Goal: Information Seeking & Learning: Learn about a topic

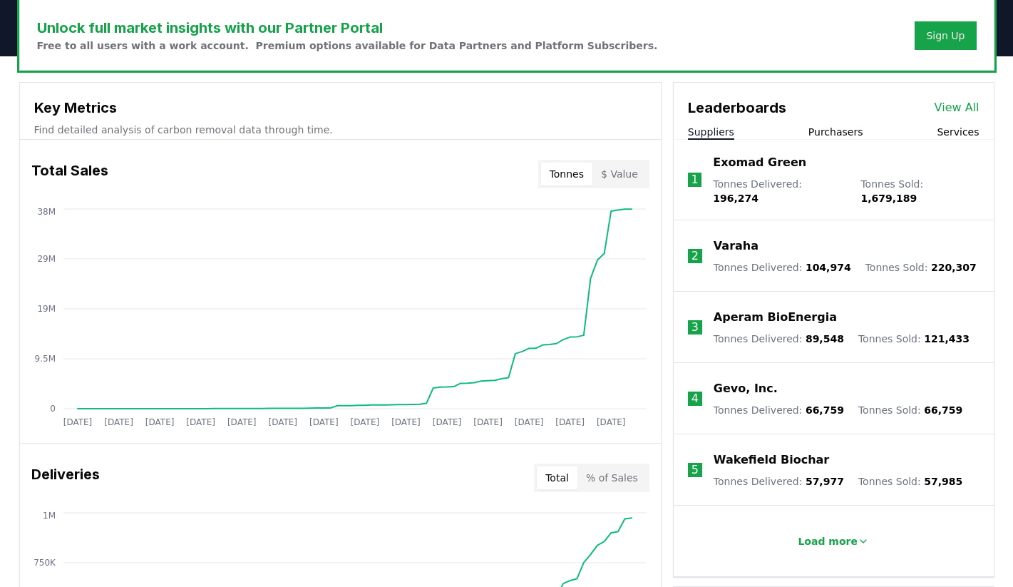
scroll to position [443, 0]
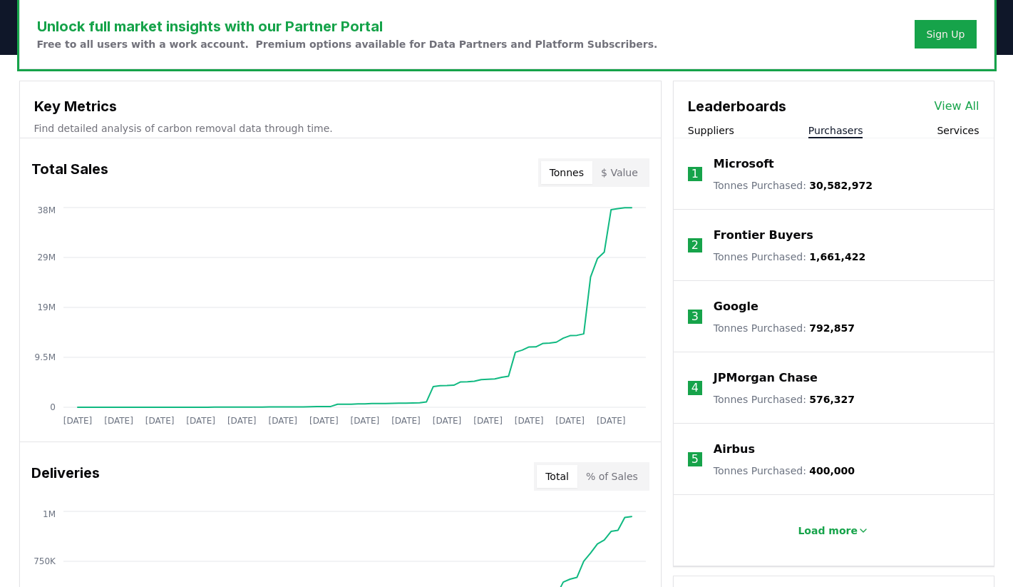
click at [830, 131] on button "Purchasers" at bounding box center [835, 130] width 55 height 14
click at [832, 534] on p "Load more" at bounding box center [828, 530] width 60 height 14
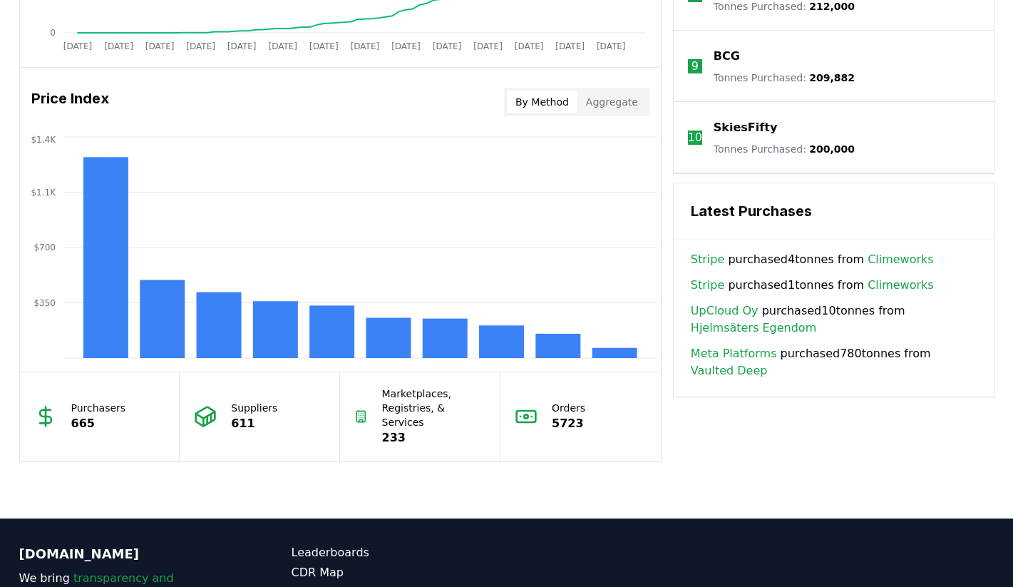
scroll to position [1115, 0]
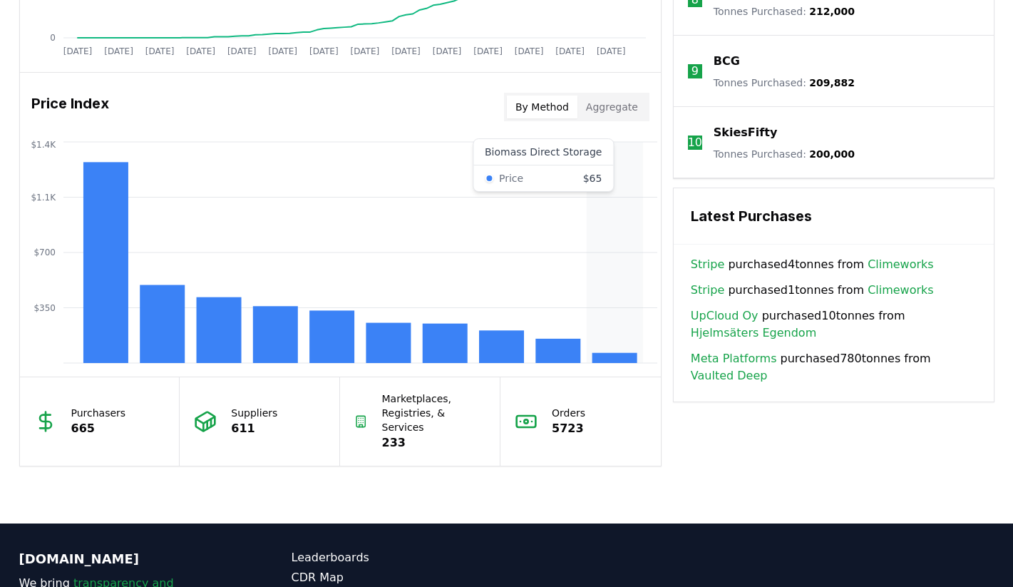
click at [607, 358] on rect at bounding box center [614, 358] width 45 height 10
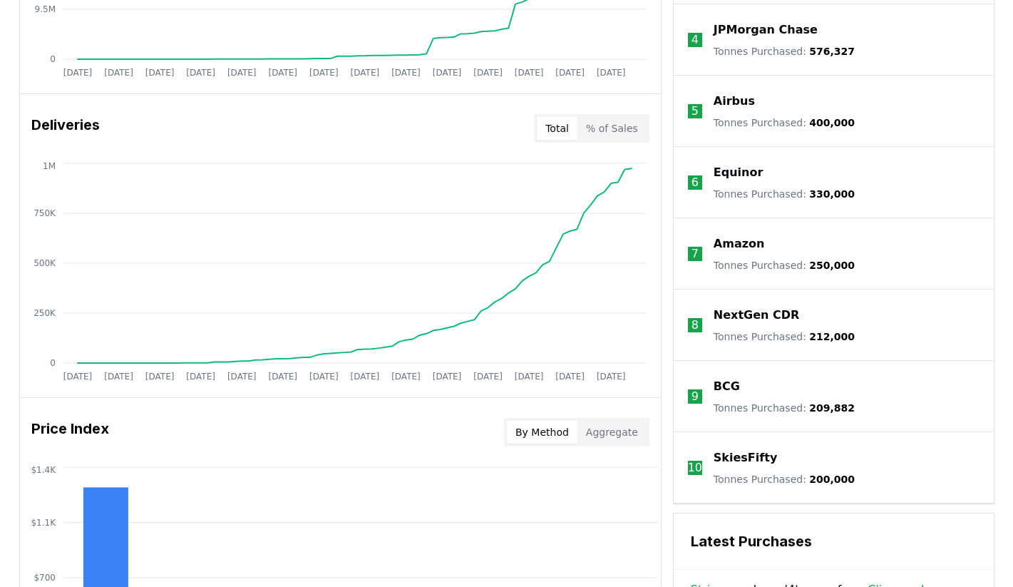
scroll to position [788, 0]
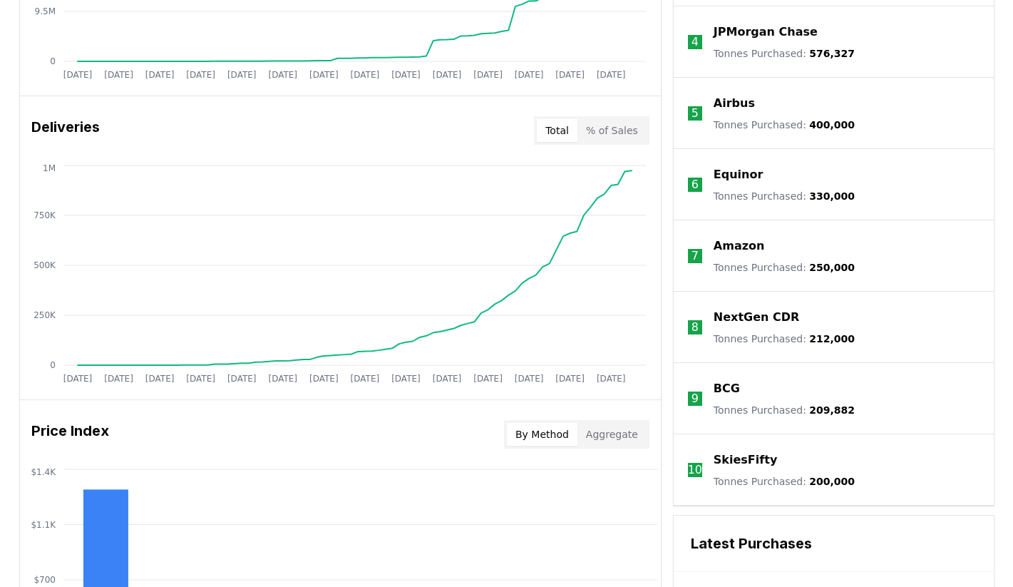
click at [633, 126] on button "% of Sales" at bounding box center [611, 130] width 69 height 23
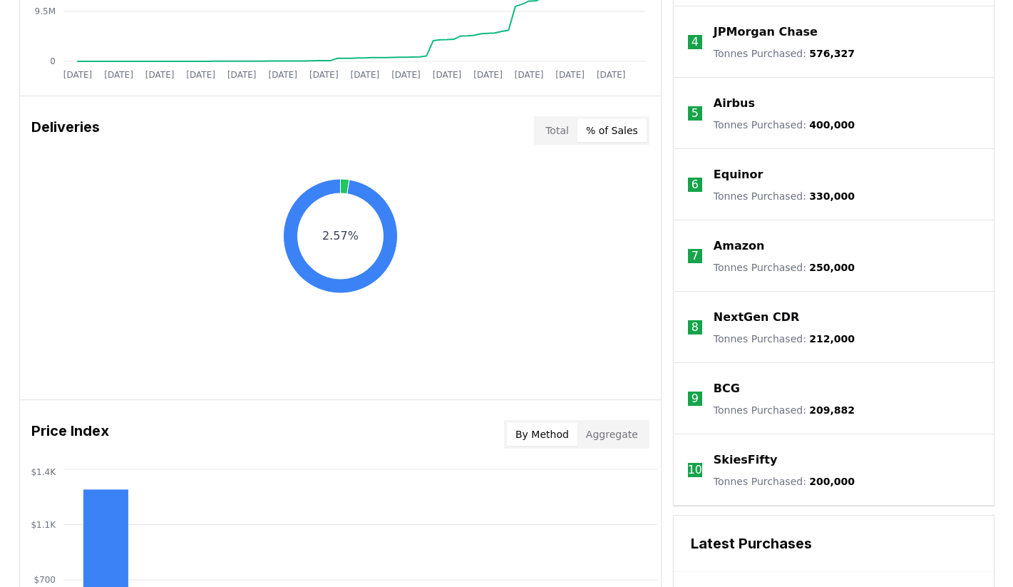
click at [530, 130] on div "Deliveries Total % of Sales" at bounding box center [340, 130] width 641 height 51
click at [550, 128] on button "Total" at bounding box center [557, 130] width 41 height 23
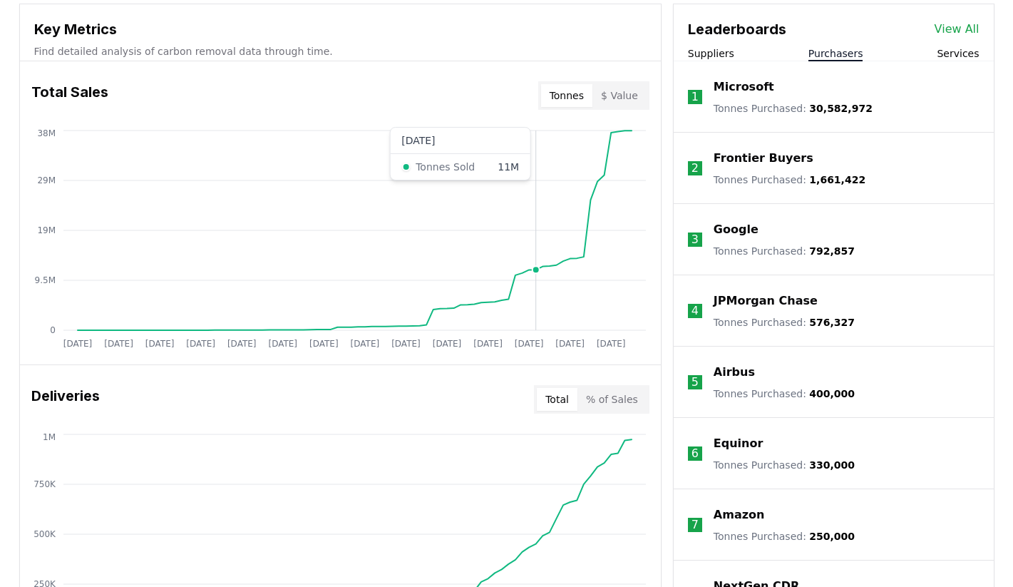
scroll to position [521, 0]
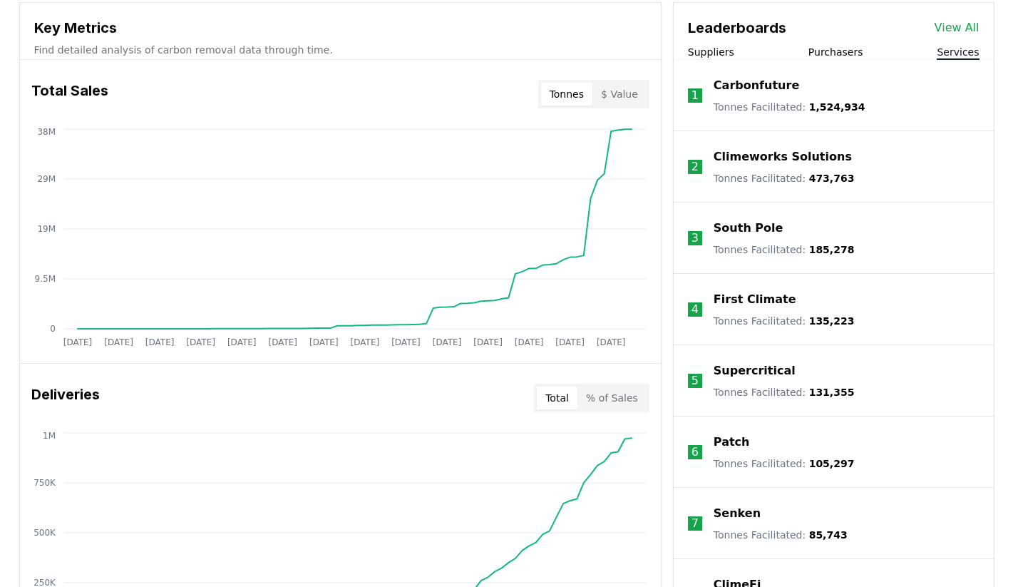
click at [961, 45] on button "Services" at bounding box center [958, 52] width 42 height 14
click at [715, 50] on button "Suppliers" at bounding box center [711, 52] width 46 height 14
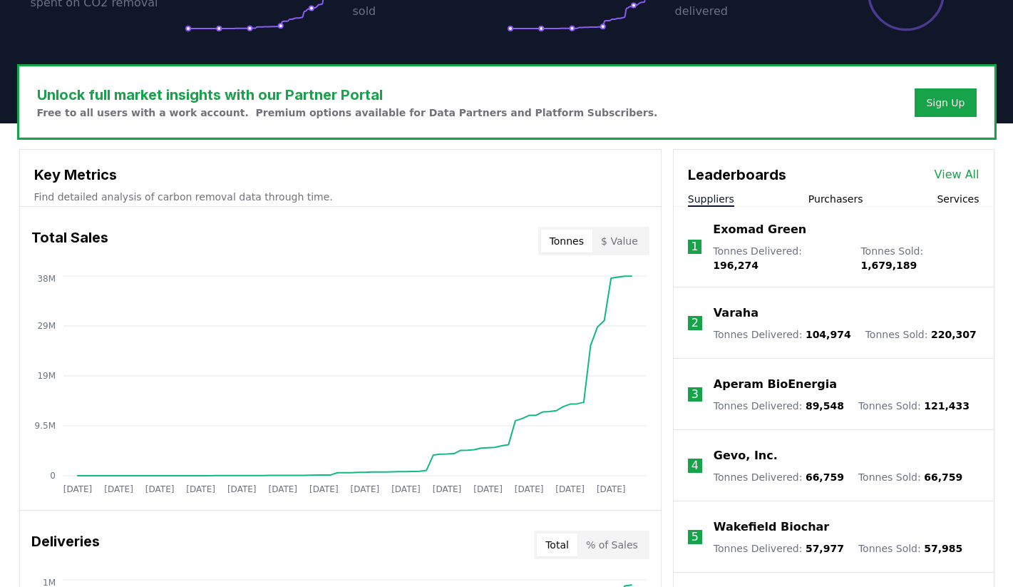
scroll to position [366, 0]
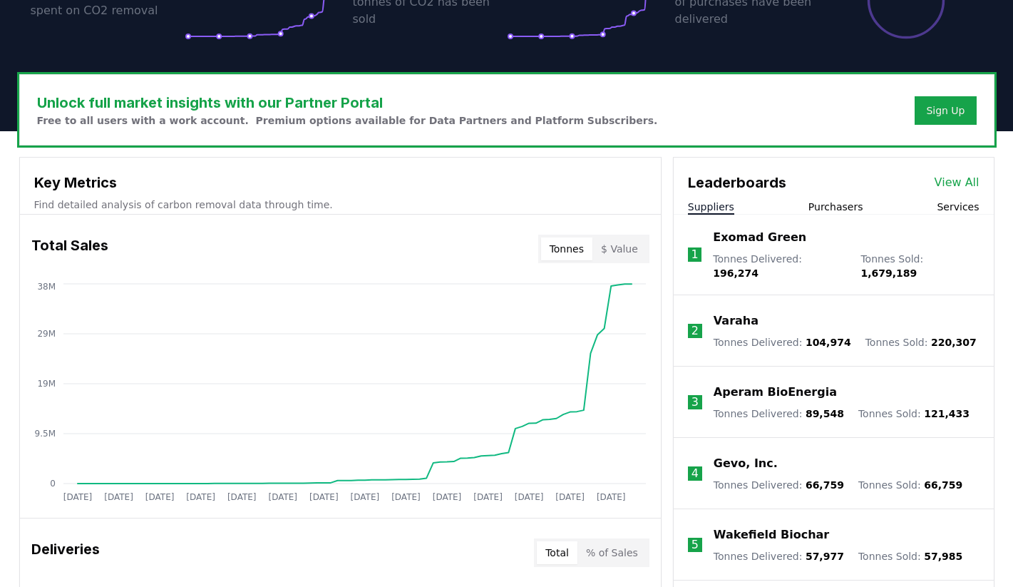
click at [953, 177] on link "View All" at bounding box center [956, 182] width 45 height 17
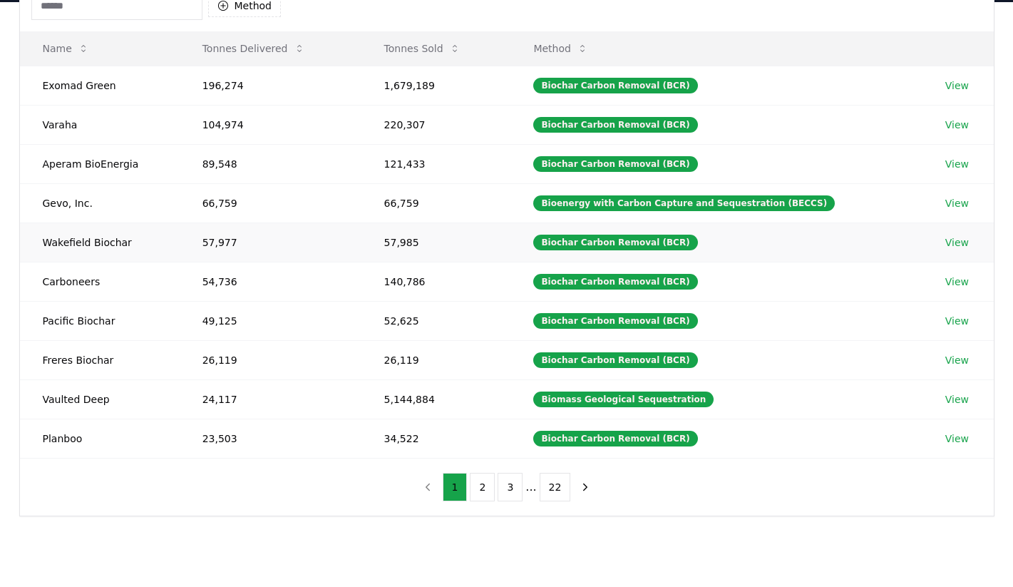
scroll to position [175, 0]
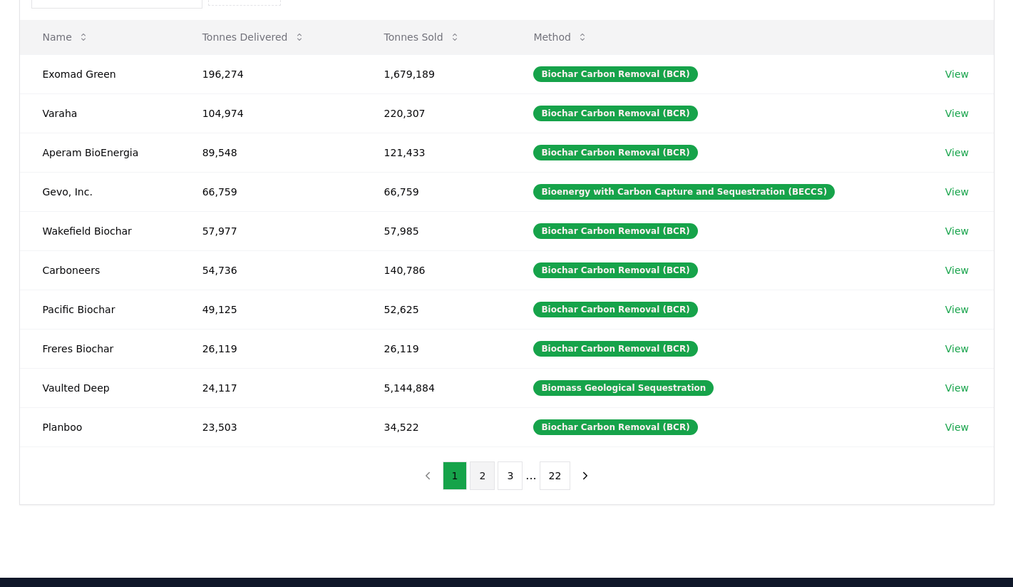
click at [482, 466] on button "2" at bounding box center [482, 475] width 25 height 29
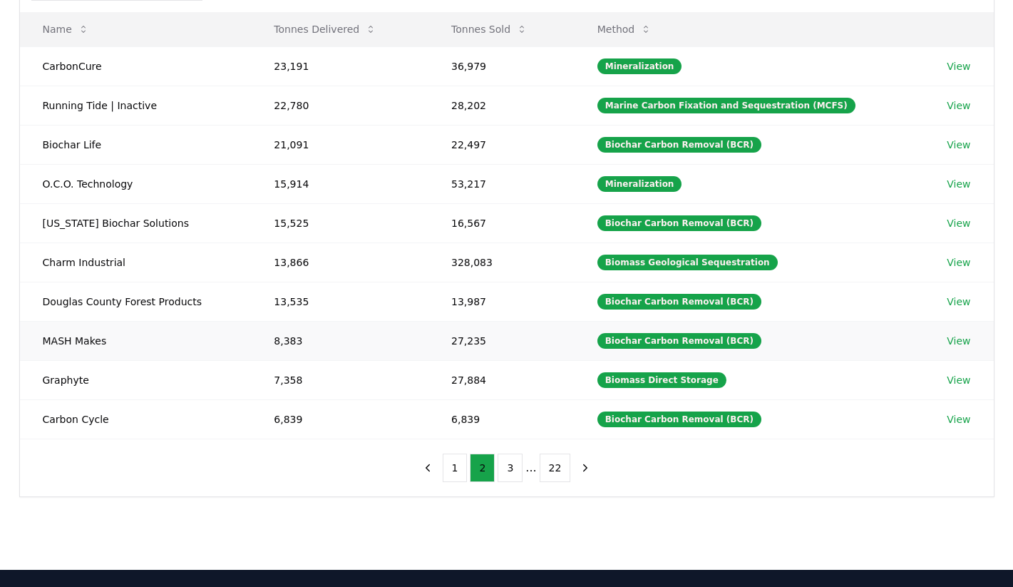
scroll to position [167, 0]
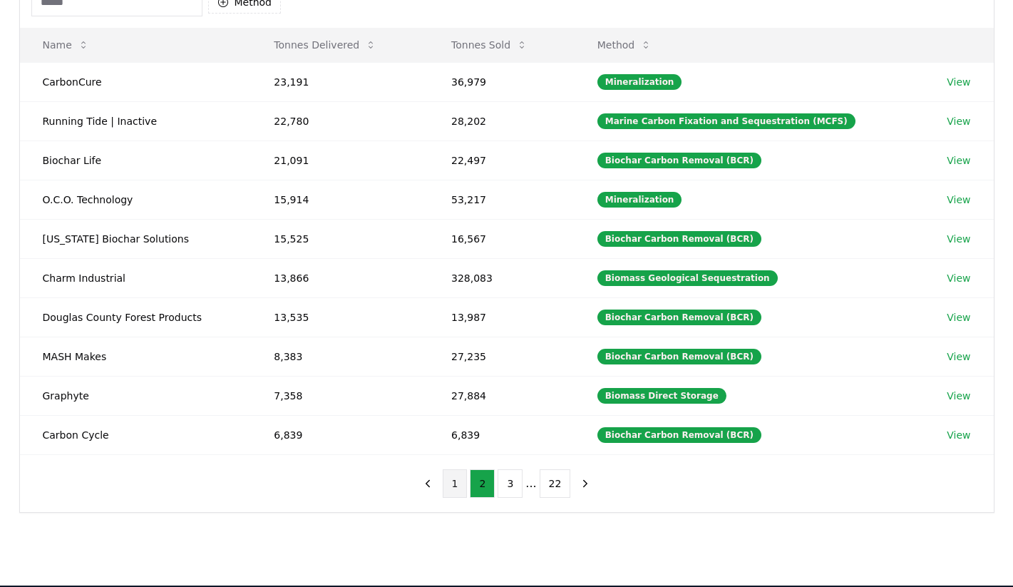
click at [452, 480] on button "1" at bounding box center [455, 483] width 25 height 29
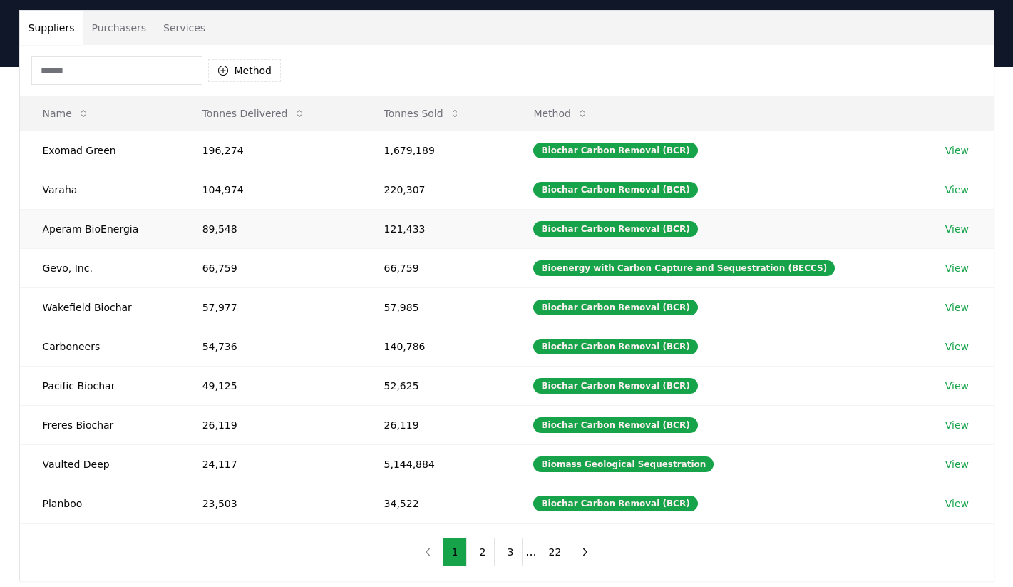
scroll to position [51, 0]
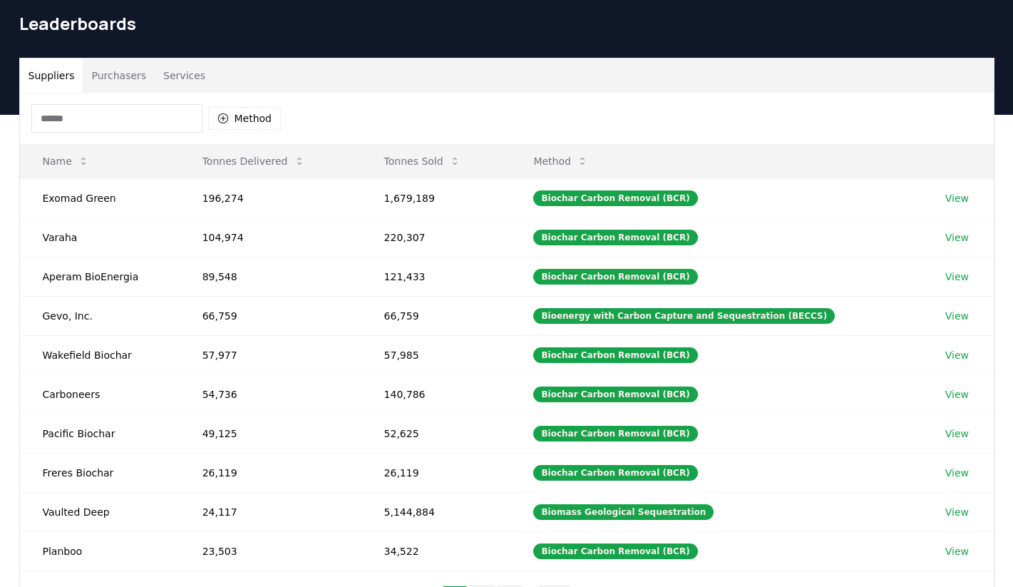
click at [96, 125] on input at bounding box center [116, 118] width 171 height 29
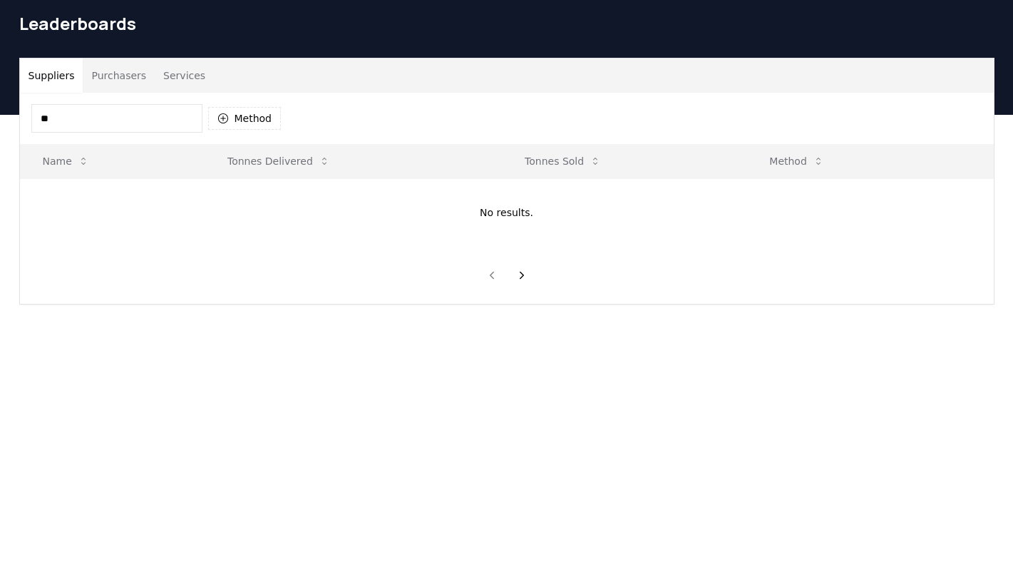
type input "*"
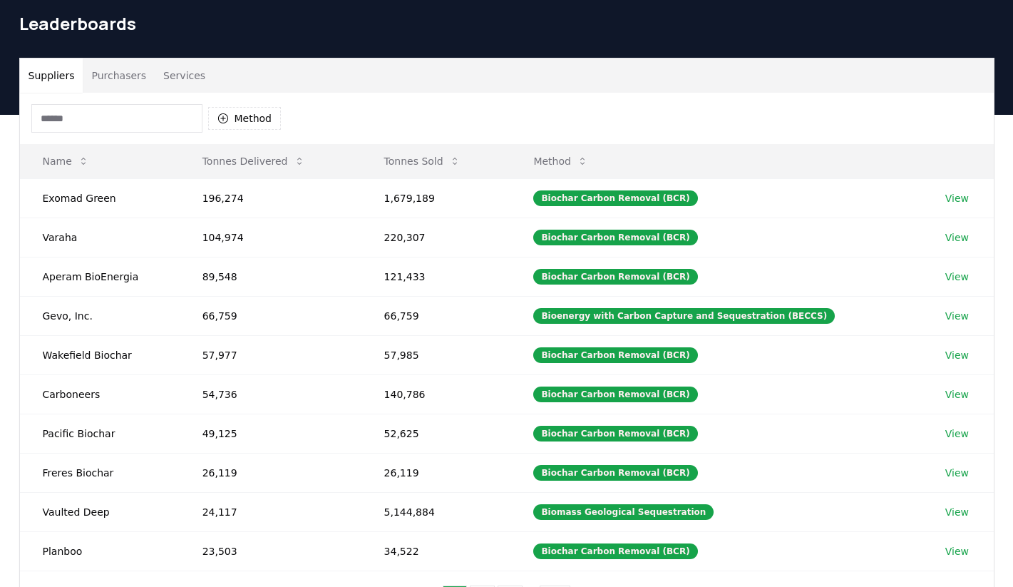
click at [182, 71] on button "Services" at bounding box center [184, 75] width 59 height 34
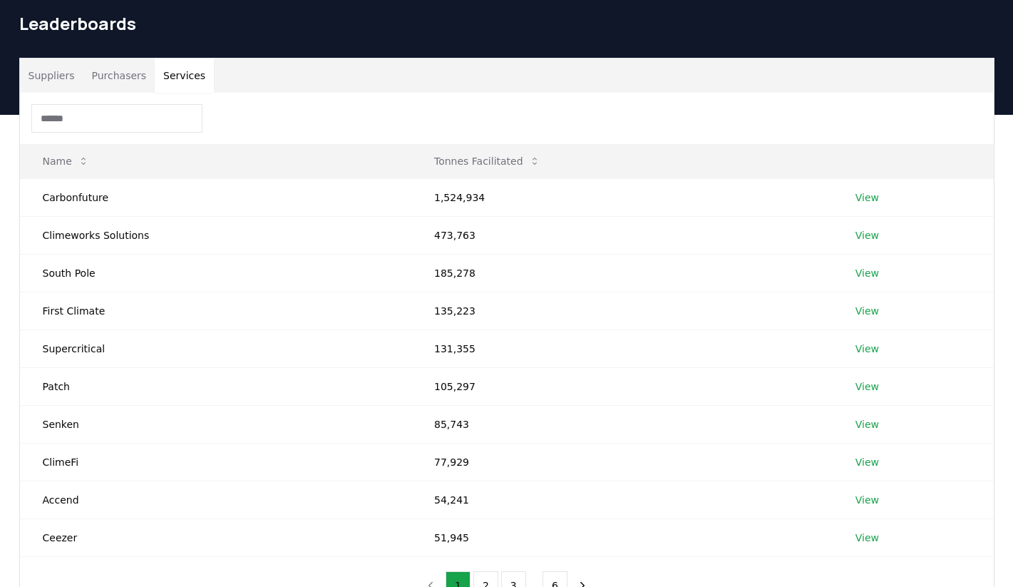
click at [127, 121] on input at bounding box center [116, 118] width 171 height 29
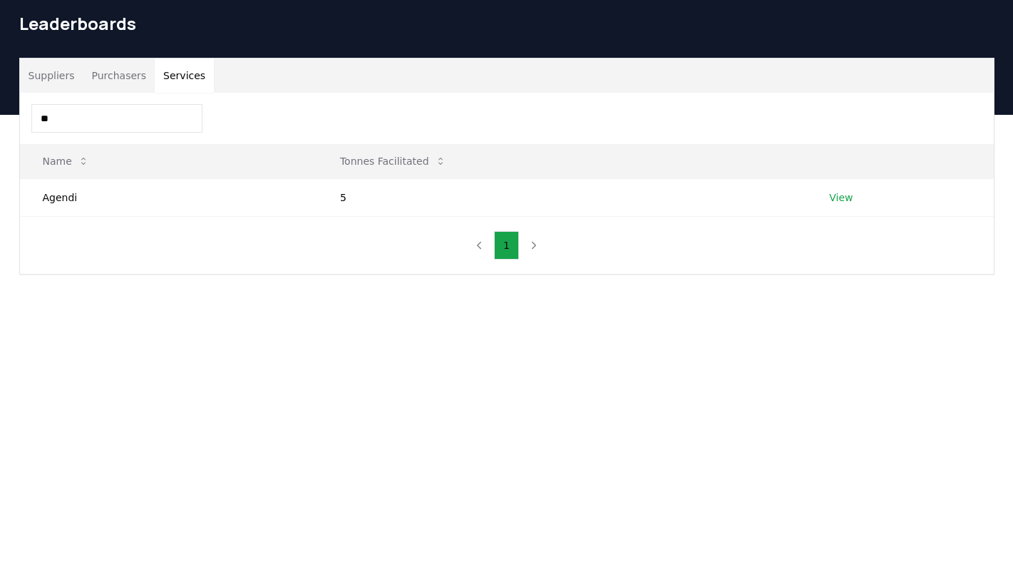
type input "*"
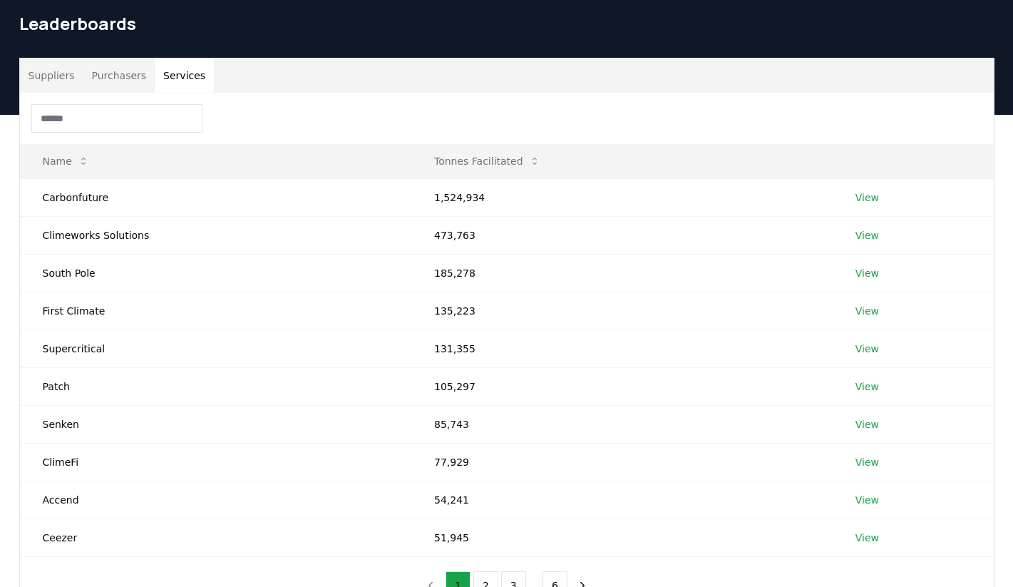
click at [51, 76] on button "Suppliers" at bounding box center [51, 75] width 63 height 34
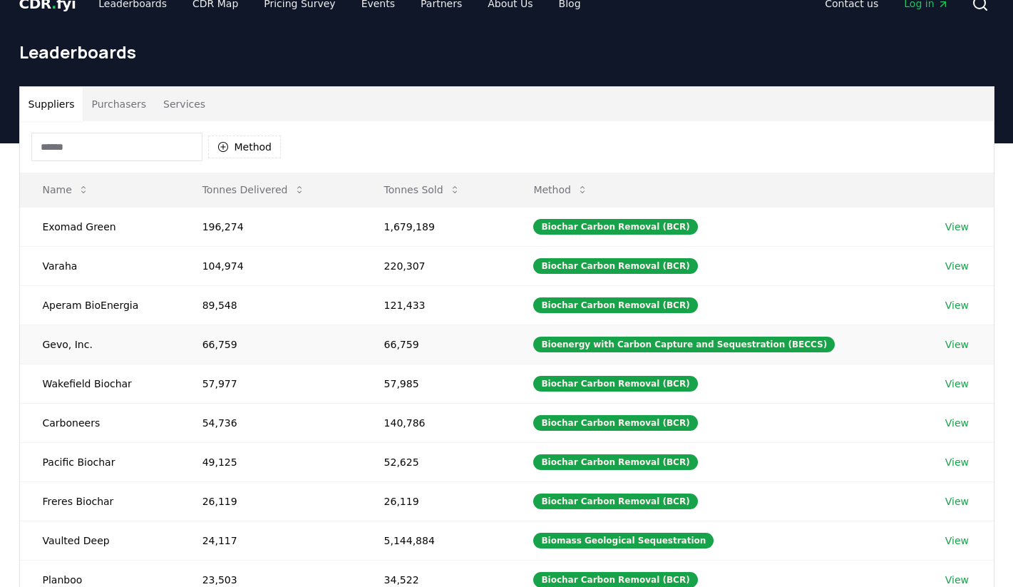
scroll to position [0, 0]
